Goal: Task Accomplishment & Management: Use online tool/utility

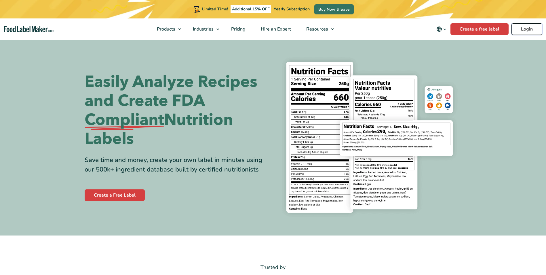
click at [529, 31] on link "Login" at bounding box center [527, 29] width 31 height 12
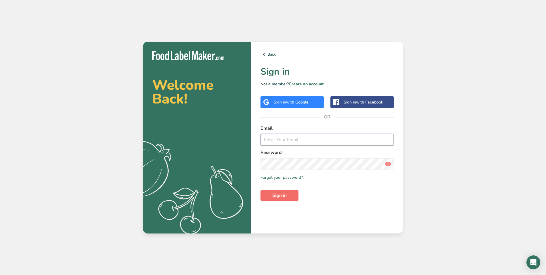
type input "[PERSON_NAME][EMAIL_ADDRESS][DOMAIN_NAME]"
click at [277, 200] on button "Sign in" at bounding box center [280, 195] width 38 height 12
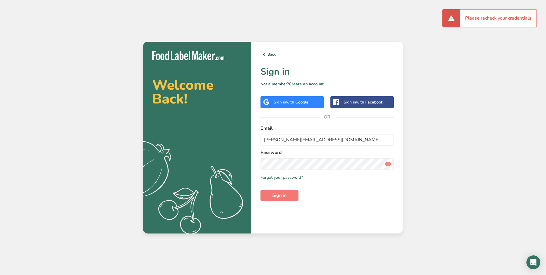
click at [385, 168] on icon at bounding box center [388, 164] width 7 height 10
click at [239, 158] on section "Welcome Back! .a{fill:#f5f3ed;} Back Sign in Not a member? Create an account Si…" at bounding box center [273, 138] width 260 height 192
click at [249, 157] on section "Welcome Back! .a{fill:#f5f3ed;} Back Sign in Not a member? Create an account Si…" at bounding box center [273, 138] width 260 height 192
click at [259, 167] on div "Back Sign in Not a member? Create an account Sign in with Google Sign in with F…" at bounding box center [327, 138] width 152 height 192
click at [261, 189] on button "Sign in" at bounding box center [280, 195] width 38 height 12
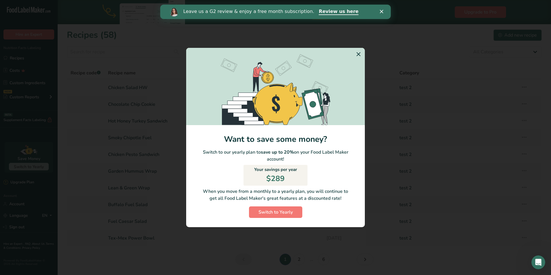
click at [361, 51] on icon "Switch to Yearly Modal" at bounding box center [358, 54] width 7 height 10
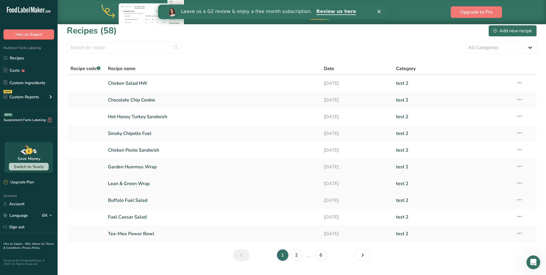
scroll to position [18, 0]
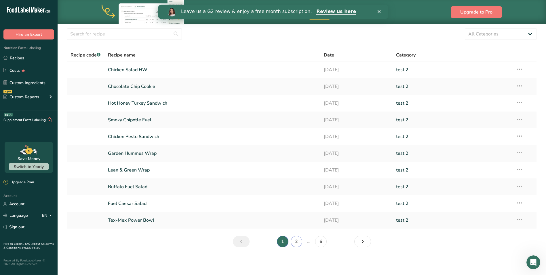
click at [295, 243] on link "2" at bounding box center [297, 242] width 12 height 12
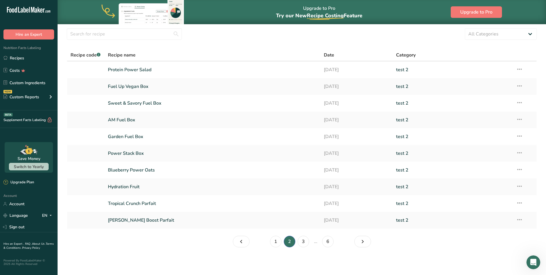
click at [411, 53] on span "Category" at bounding box center [406, 55] width 20 height 7
click at [520, 31] on select "All Categories Baked Goods [GEOGRAPHIC_DATA] BITES BREAKFAST BULK RECIPES Confe…" at bounding box center [501, 34] width 72 height 12
select select "1292"
click at [465, 28] on select "All Categories Baked Goods [GEOGRAPHIC_DATA] BITES BREAKFAST BULK RECIPES Confe…" at bounding box center [501, 34] width 72 height 12
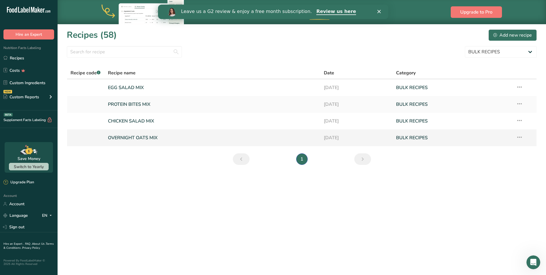
click at [132, 139] on link "OVERNIGHT OATS MIX" at bounding box center [212, 138] width 209 height 12
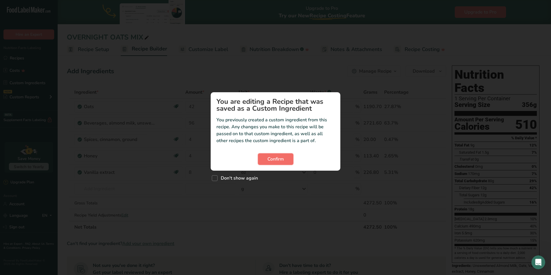
click at [278, 154] on button "Confirm" at bounding box center [275, 159] width 35 height 12
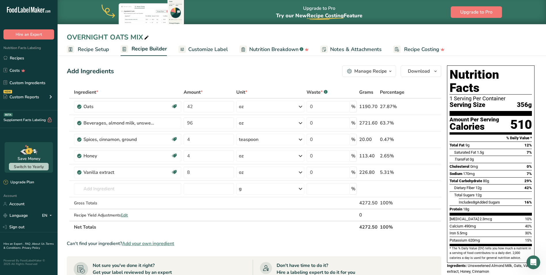
click at [94, 47] on span "Recipe Setup" at bounding box center [93, 50] width 31 height 8
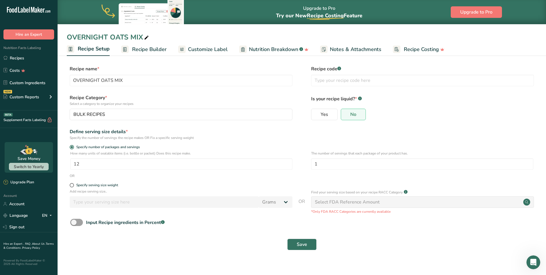
click at [143, 46] on span "Recipe Builder" at bounding box center [149, 50] width 35 height 8
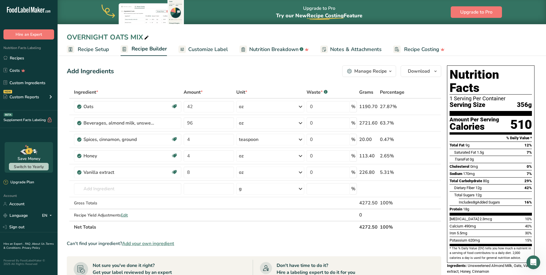
click at [88, 48] on span "Recipe Setup" at bounding box center [93, 50] width 31 height 8
